Goal: Find specific page/section: Find specific page/section

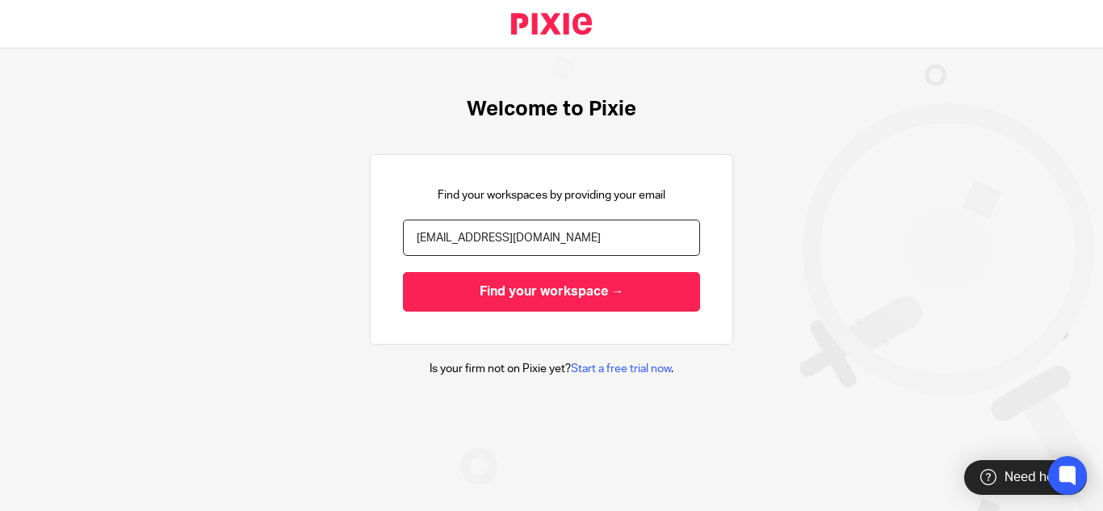
type input "shreya@riseaccounting.co.uk"
click at [403, 272] on input "Find your workspace →" at bounding box center [551, 292] width 297 height 40
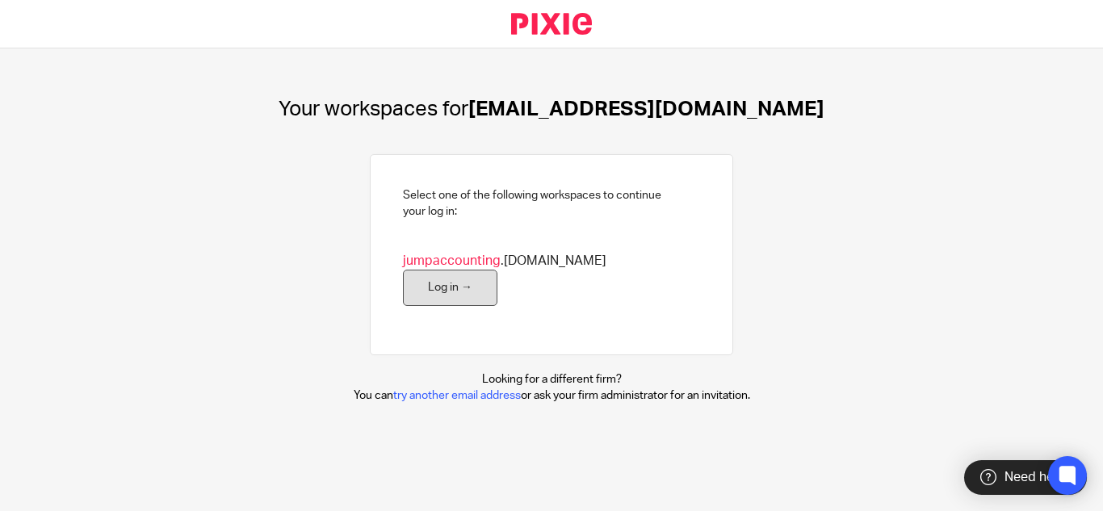
click at [497, 287] on link "Log in →" at bounding box center [450, 288] width 94 height 36
click at [497, 277] on link "Log in →" at bounding box center [450, 288] width 94 height 36
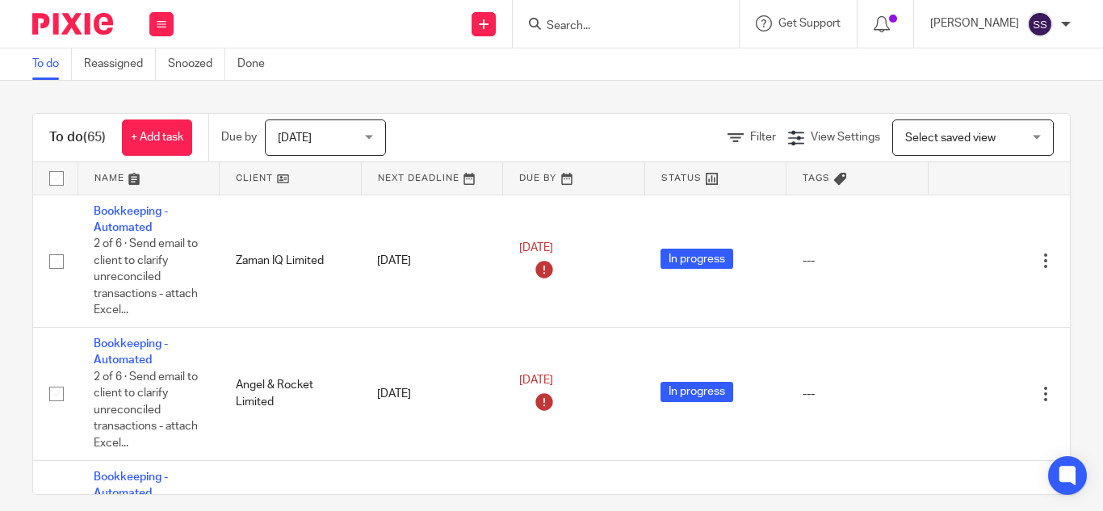
click at [578, 34] on div at bounding box center [626, 24] width 226 height 48
click at [577, 26] on input "Search" at bounding box center [617, 26] width 145 height 15
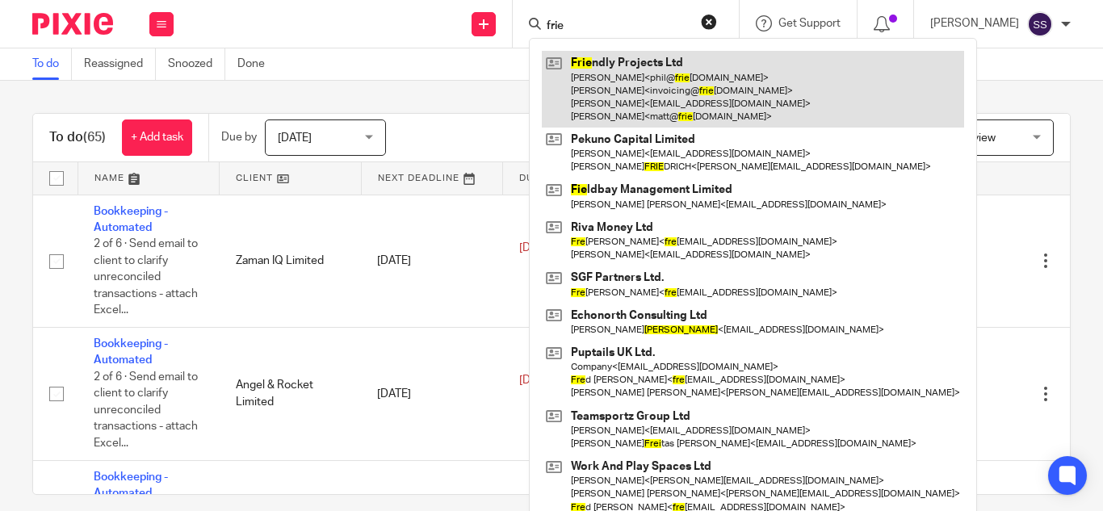
type input "frie"
click at [614, 82] on link at bounding box center [753, 89] width 422 height 77
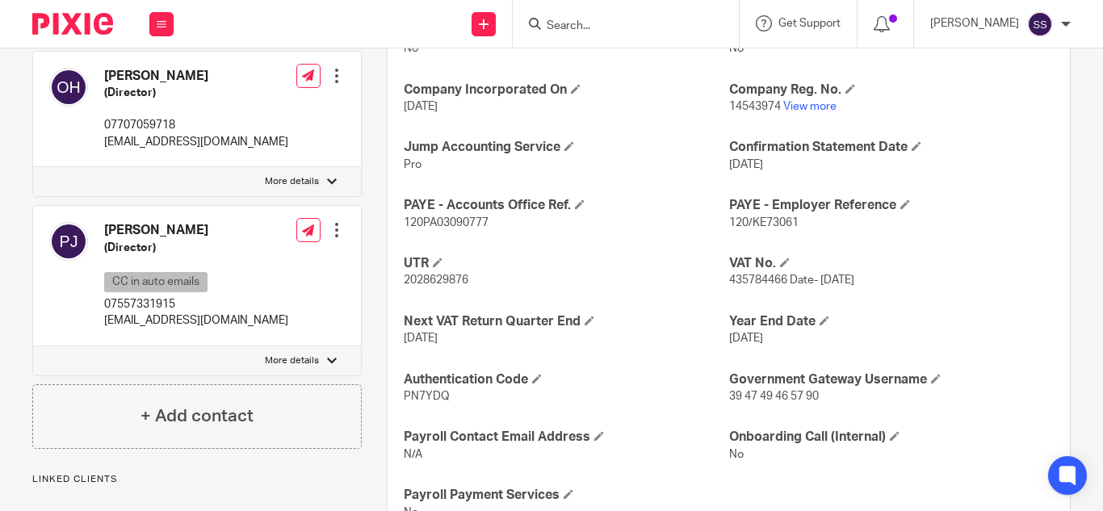
scroll to position [666, 0]
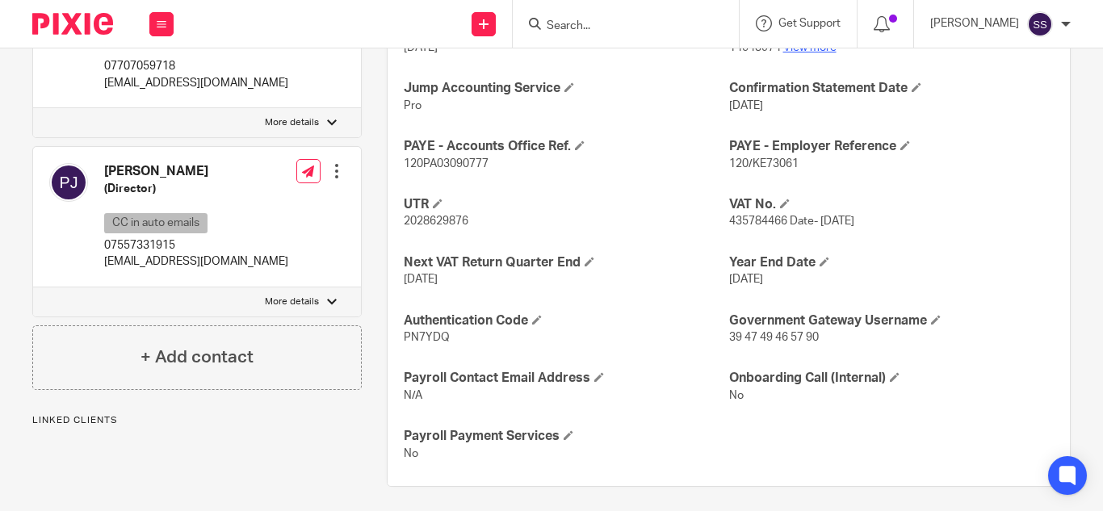
click at [802, 51] on link "View more" at bounding box center [809, 47] width 53 height 11
